Goal: Find specific page/section: Find specific page/section

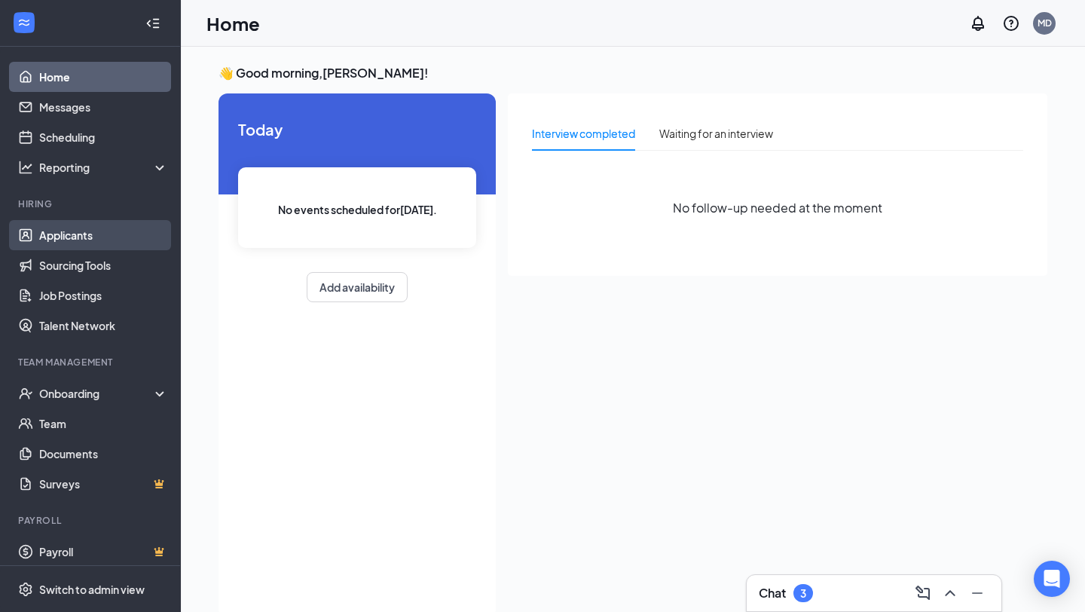
click at [53, 240] on link "Applicants" at bounding box center [103, 235] width 129 height 30
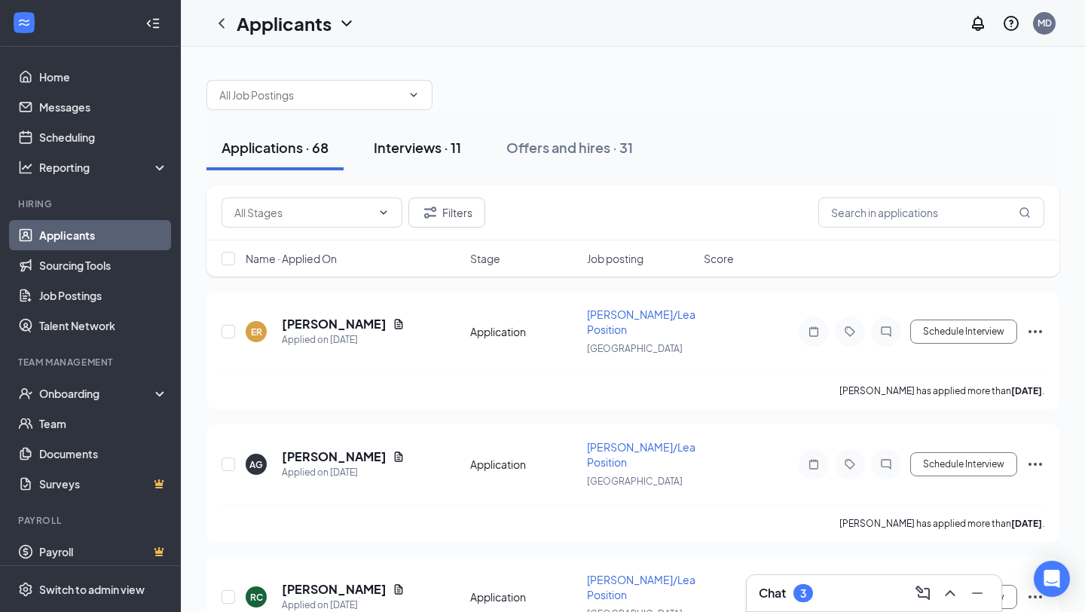
click at [423, 158] on button "Interviews · 11" at bounding box center [418, 147] width 118 height 45
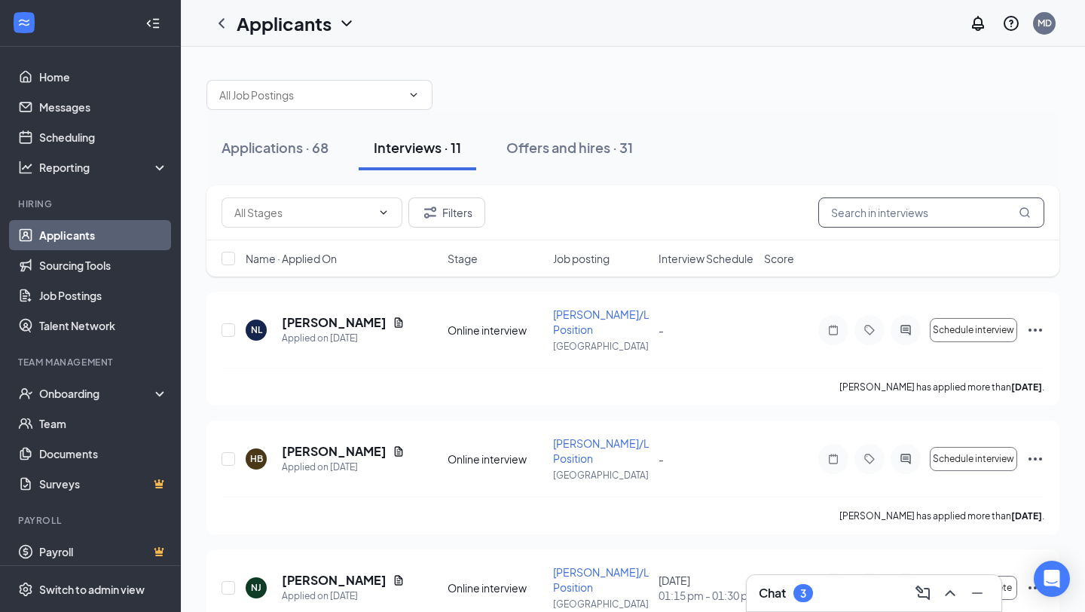
click at [886, 227] on input "text" at bounding box center [931, 212] width 226 height 30
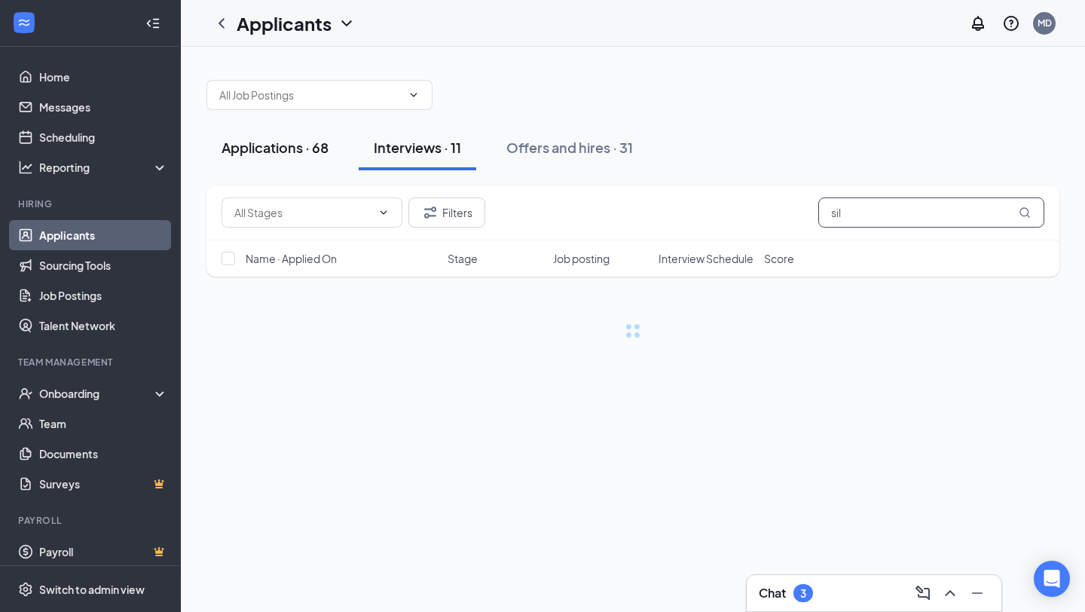
type input "sil"
click at [263, 151] on div "Applications · 68" at bounding box center [275, 147] width 107 height 19
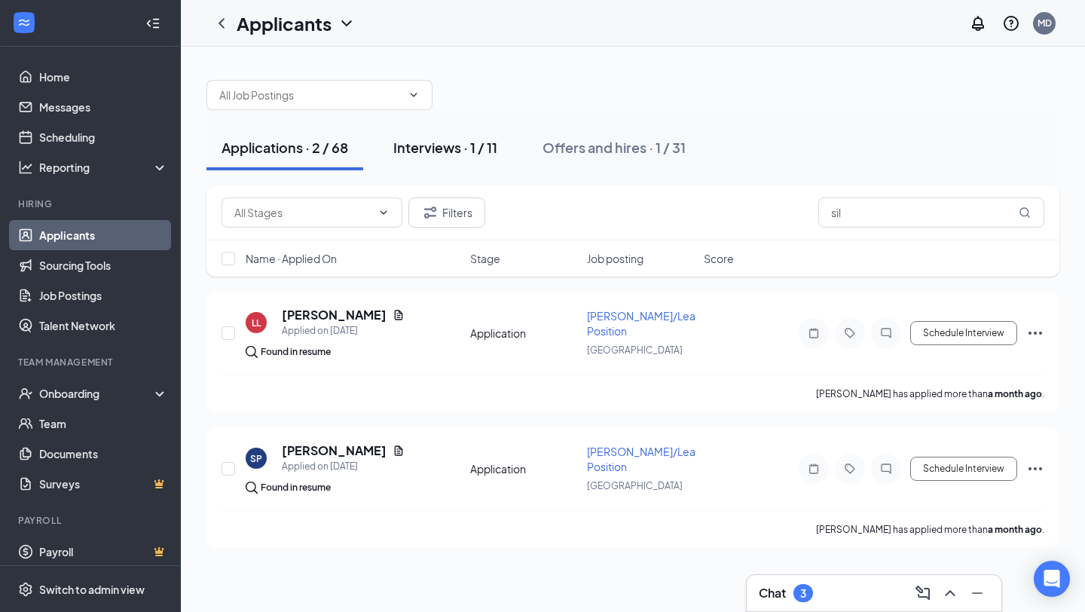
click at [443, 135] on button "Interviews · 1 / 11" at bounding box center [445, 147] width 134 height 45
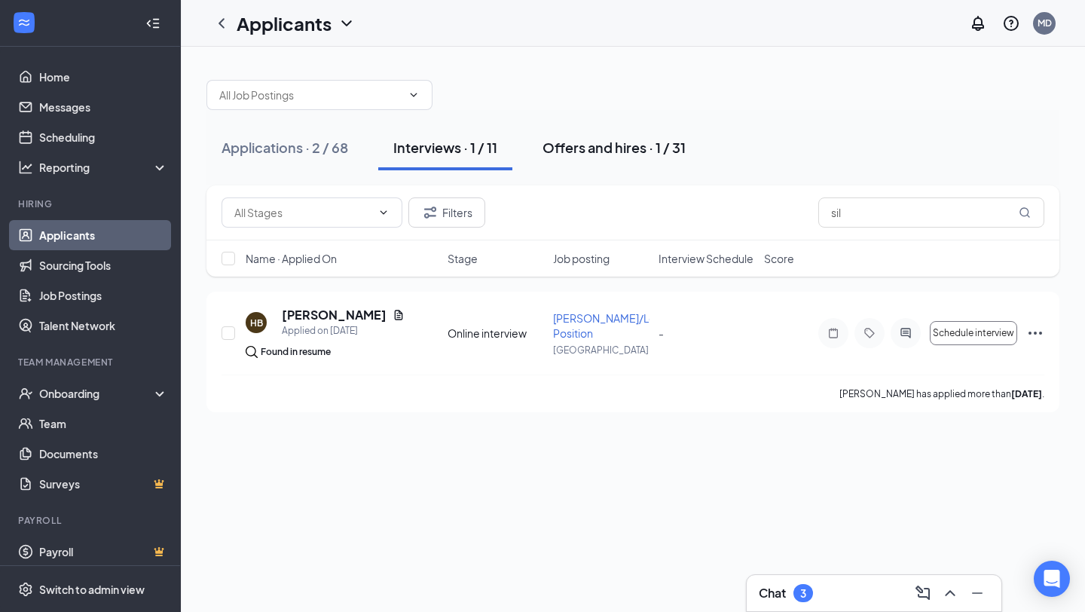
click at [577, 148] on div "Offers and hires · 1 / 31" at bounding box center [614, 147] width 143 height 19
